Goal: Navigation & Orientation: Go to known website

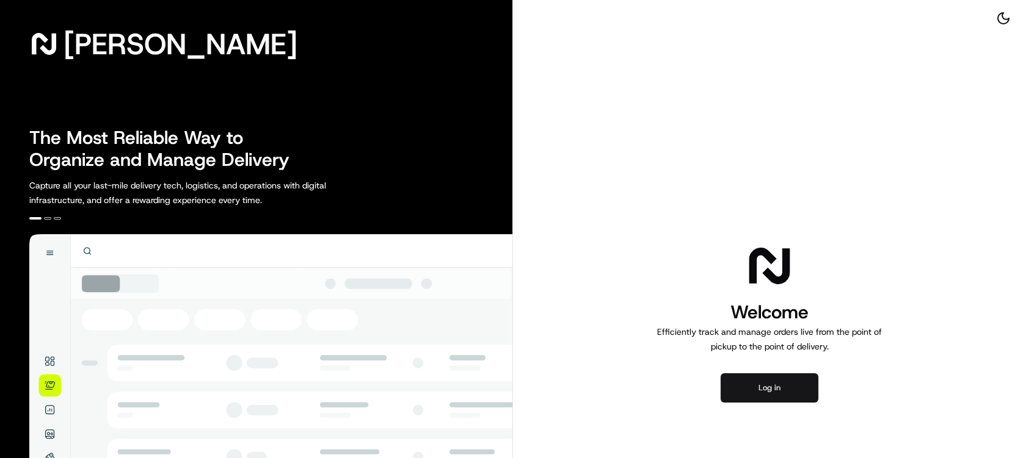
click at [801, 389] on button "Log in" at bounding box center [769, 388] width 98 height 29
